Goal: Task Accomplishment & Management: Manage account settings

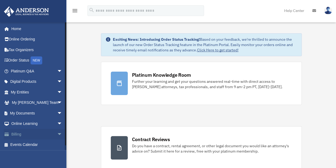
click at [57, 135] on span "arrow_drop_down" at bounding box center [62, 134] width 11 height 11
click at [37, 144] on link "$ Open Invoices" at bounding box center [38, 144] width 63 height 11
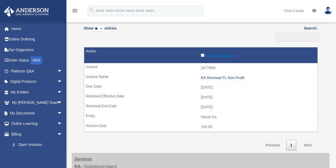
scroll to position [13, 0]
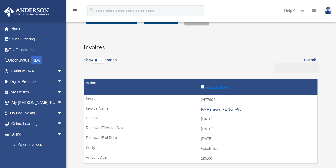
drag, startPoint x: 204, startPoint y: 86, endPoint x: 198, endPoint y: 86, distance: 6.4
click at [198, 86] on td "Include in Payment" at bounding box center [200, 87] width 233 height 16
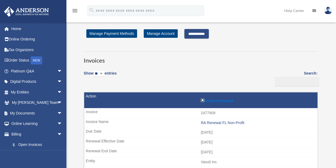
scroll to position [0, 0]
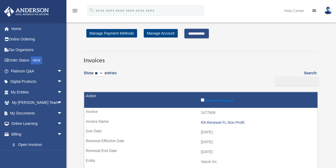
click at [201, 35] on input "**********" at bounding box center [196, 34] width 24 height 10
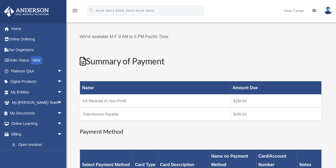
scroll to position [26, 0]
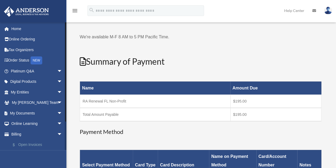
click at [30, 147] on link "$ Open Invoices" at bounding box center [38, 144] width 63 height 11
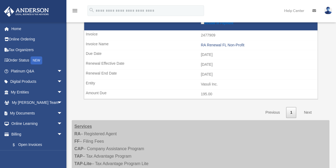
scroll to position [61, 0]
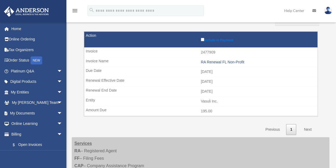
click at [198, 130] on div "Show ** ** ** *** entries Search: Pay Invoice # Invoice Name Due Date Renewal E…" at bounding box center [201, 71] width 234 height 128
click at [203, 92] on td "[DATE]" at bounding box center [200, 91] width 233 height 10
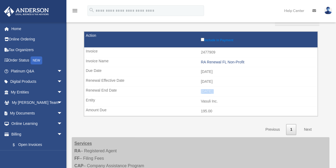
click at [203, 92] on td "[DATE]" at bounding box center [200, 91] width 233 height 10
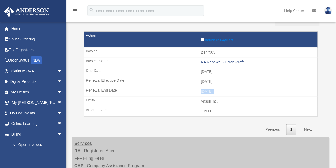
click at [203, 92] on td "[DATE]" at bounding box center [200, 91] width 233 height 10
drag, startPoint x: 202, startPoint y: 82, endPoint x: 230, endPoint y: 94, distance: 30.2
click at [230, 94] on tr "Include in Payment 2477909 RA Renewal FL Non-Profit 2025-08-11 2025-09-01 2026-…" at bounding box center [201, 73] width 234 height 85
click at [230, 94] on td "[DATE]" at bounding box center [200, 91] width 233 height 10
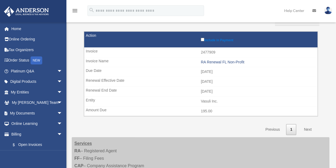
drag, startPoint x: 230, startPoint y: 94, endPoint x: 91, endPoint y: 48, distance: 146.4
click at [91, 48] on tr "Include in Payment 2477909 RA Renewal FL Non-Profit 2025-08-11 2025-09-01 2026-…" at bounding box center [201, 73] width 234 height 85
click at [91, 48] on td "2477909" at bounding box center [200, 52] width 233 height 10
click at [90, 51] on td "2477909" at bounding box center [200, 52] width 233 height 10
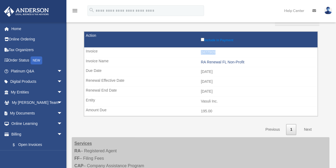
click at [90, 51] on td "2477909" at bounding box center [200, 52] width 233 height 10
drag, startPoint x: 225, startPoint y: 92, endPoint x: 127, endPoint y: 108, distance: 99.7
click at [127, 108] on tr "Include in Payment 2477909 RA Renewal FL Non-Profit 2025-08-11 2025-09-01 2026-…" at bounding box center [201, 73] width 234 height 85
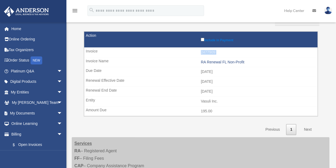
click at [127, 108] on td "195.00" at bounding box center [200, 111] width 233 height 10
drag, startPoint x: 237, startPoint y: 93, endPoint x: 75, endPoint y: 56, distance: 165.3
click at [76, 56] on div "**********" at bounding box center [201, 51] width 250 height 166
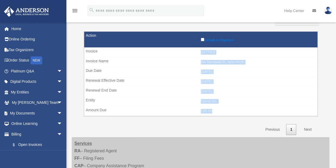
drag, startPoint x: 85, startPoint y: 52, endPoint x: 221, endPoint y: 112, distance: 148.6
click at [221, 112] on tr "Include in Payment 2477909 RA Renewal FL Non-Profit 2025-08-11 2025-09-01 2026-…" at bounding box center [201, 73] width 234 height 85
click at [221, 112] on td "195.00" at bounding box center [200, 111] width 233 height 10
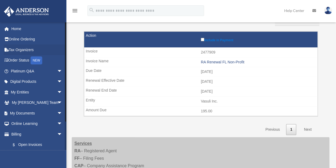
click at [0, 51] on li "Tax Organizers" at bounding box center [35, 49] width 70 height 11
click at [221, 112] on td "195.00" at bounding box center [200, 111] width 233 height 10
click at [240, 103] on td "Vasuli Inc." at bounding box center [200, 101] width 233 height 10
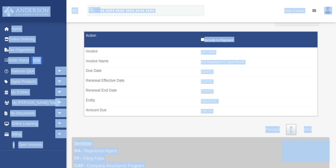
click at [240, 103] on td "Vasuli Inc." at bounding box center [200, 101] width 233 height 10
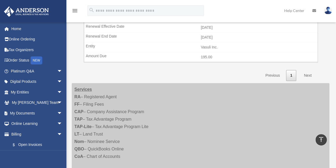
scroll to position [115, 0]
click at [323, 139] on icon "vertical_align_top" at bounding box center [321, 139] width 6 height 6
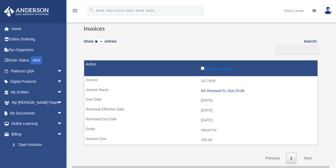
scroll to position [0, 0]
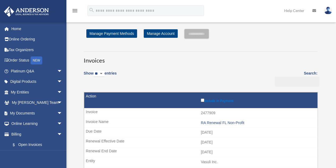
click at [275, 84] on input "Search:" at bounding box center [297, 82] width 44 height 10
click at [174, 56] on h3 "Invoices" at bounding box center [201, 57] width 234 height 13
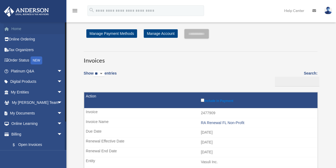
click at [18, 30] on link "Home" at bounding box center [37, 28] width 67 height 11
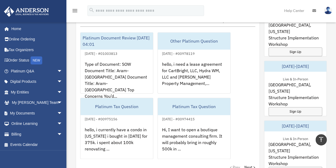
scroll to position [324, 0]
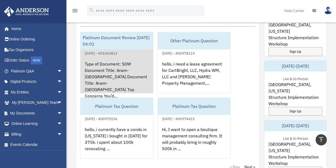
click at [125, 66] on div "Type of Document: SOW Document Title: Aram-Armenia Document Title: Aram-Armenia…" at bounding box center [117, 76] width 73 height 41
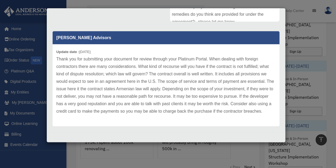
scroll to position [146, 0]
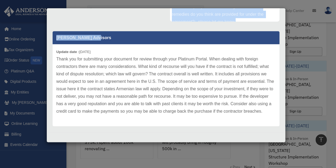
drag, startPoint x: 278, startPoint y: 41, endPoint x: 281, endPoint y: 33, distance: 8.2
click at [281, 33] on div "Case Detail × Platinum Document Review 06/11/2025 04:01 Case Number 01003813 Cr…" at bounding box center [166, 75] width 239 height 134
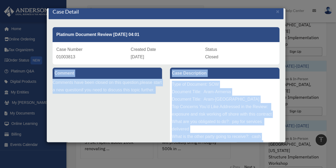
scroll to position [0, 0]
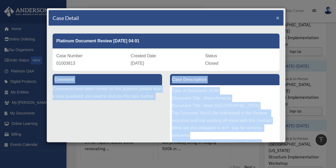
click at [276, 17] on span "×" at bounding box center [277, 18] width 3 height 6
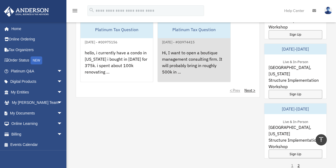
scroll to position [373, 0]
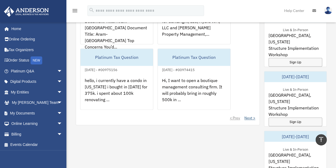
click at [248, 117] on link "Next >" at bounding box center [250, 117] width 11 height 5
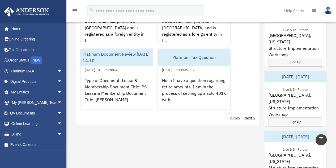
click at [238, 117] on link "< Prev" at bounding box center [235, 117] width 10 height 5
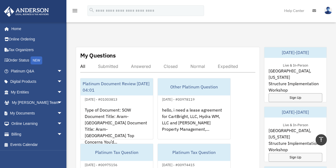
scroll to position [278, 0]
click at [113, 67] on div "Submitted" at bounding box center [108, 65] width 20 height 5
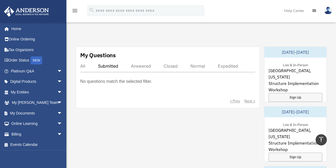
click at [150, 67] on div "Answered" at bounding box center [141, 65] width 20 height 5
click at [170, 64] on div "Closed" at bounding box center [171, 65] width 14 height 5
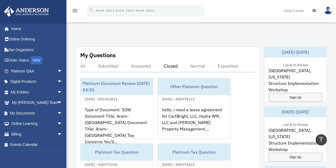
click at [199, 64] on div "Normal" at bounding box center [198, 65] width 15 height 5
click at [226, 63] on div "Expedited" at bounding box center [228, 65] width 20 height 5
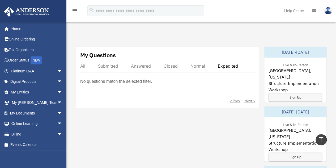
click at [81, 64] on div "All" at bounding box center [82, 65] width 5 height 5
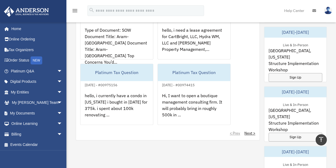
scroll to position [379, 0]
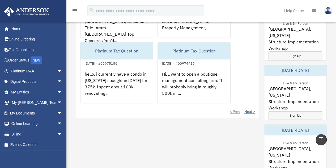
click at [253, 109] on link "Next >" at bounding box center [250, 111] width 11 height 5
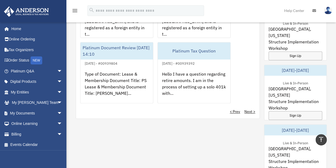
click at [252, 113] on div "My Questions All Submitted Answered Closed Normal Expedited Platinum Non-Profit…" at bounding box center [168, 32] width 184 height 173
click at [251, 110] on link "Next >" at bounding box center [250, 111] width 11 height 5
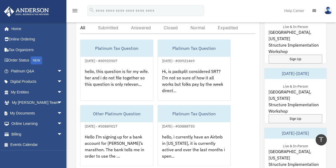
scroll to position [271, 0]
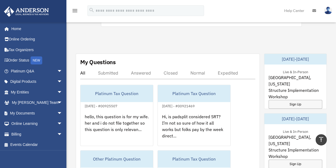
click at [108, 72] on div "Submitted" at bounding box center [108, 72] width 20 height 5
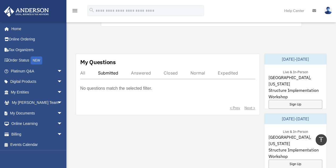
click at [149, 74] on div "Answered" at bounding box center [141, 72] width 20 height 5
click at [170, 73] on div "Closed" at bounding box center [171, 72] width 14 height 5
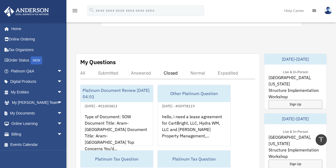
click at [199, 73] on div "Normal" at bounding box center [198, 72] width 15 height 5
click at [229, 74] on div "Expedited" at bounding box center [228, 72] width 20 height 5
